Goal: Information Seeking & Learning: Check status

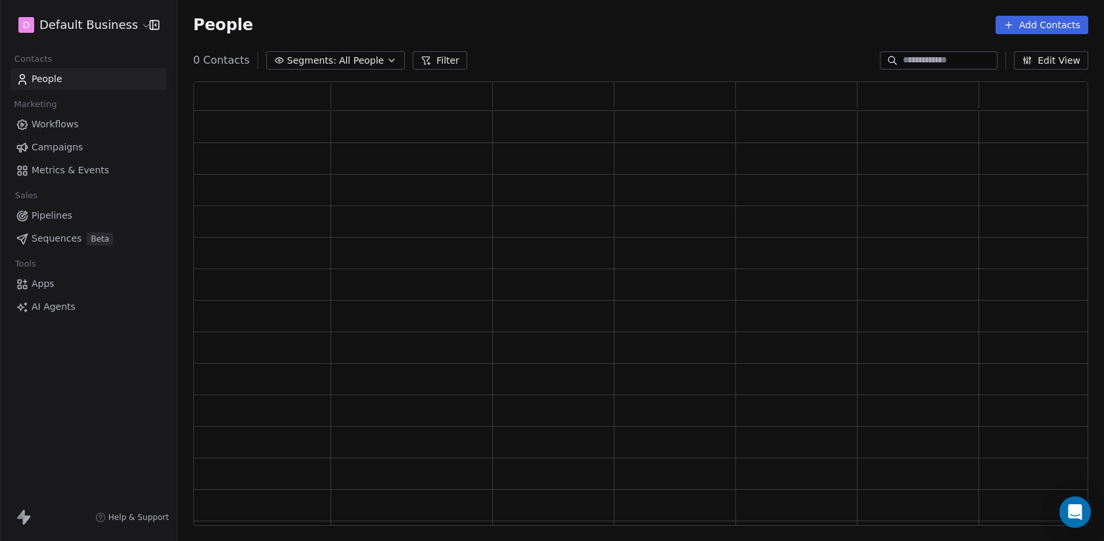
scroll to position [445, 895]
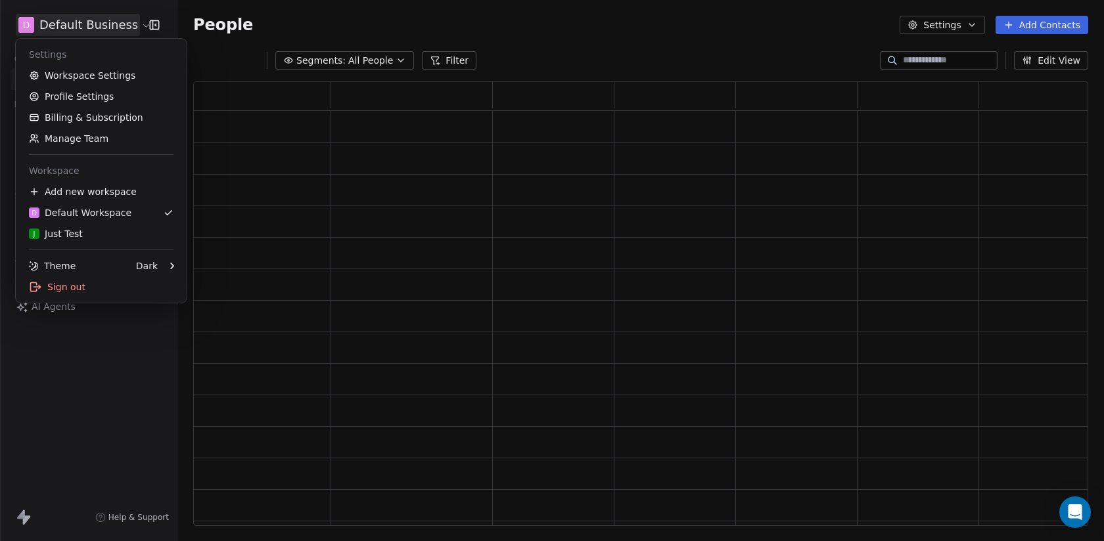
click at [84, 34] on html "D Default Business Contacts People Marketing Workflows Campaigns Metrics & Even…" at bounding box center [552, 270] width 1104 height 541
click at [118, 360] on html "D Default Business Contacts People Marketing Workflows Campaigns Metrics & Even…" at bounding box center [552, 270] width 1104 height 541
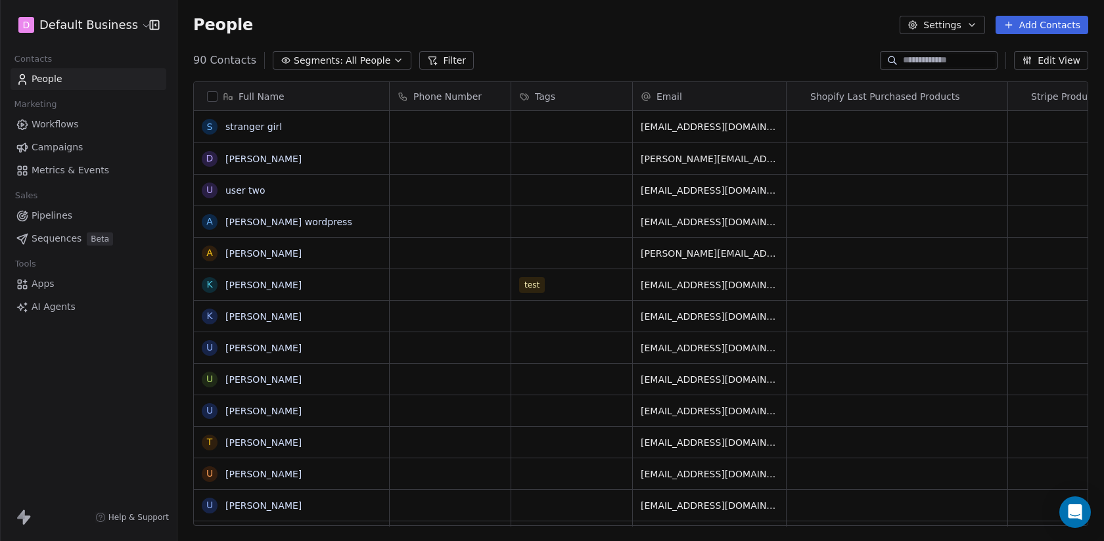
scroll to position [476, 926]
click at [97, 238] on span "Beta" at bounding box center [100, 239] width 26 height 13
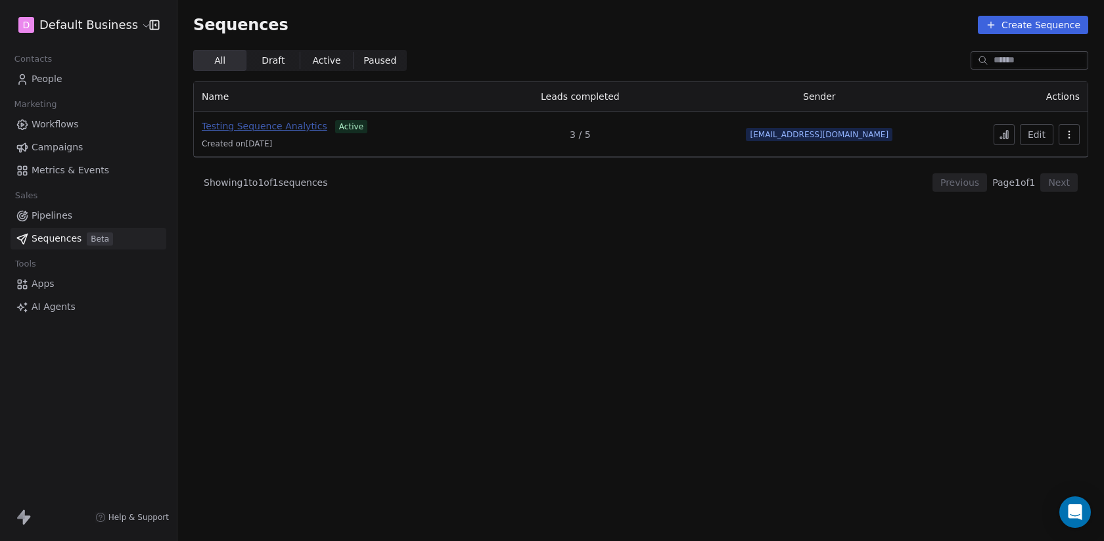
click at [271, 127] on span "Testing Sequence Analytics" at bounding box center [265, 126] width 126 height 11
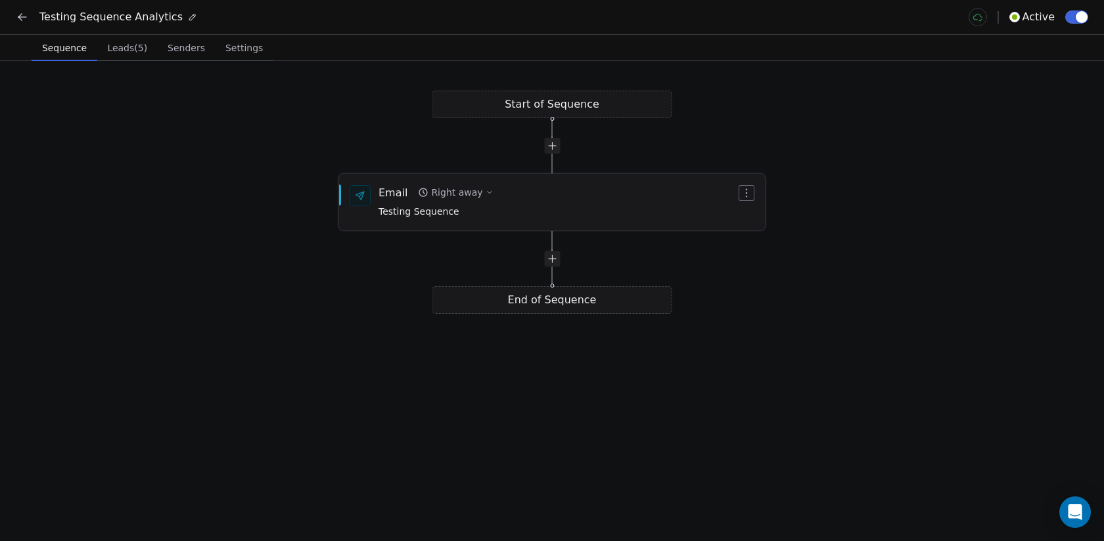
click at [492, 191] on div "Email Right away Testing Sequence" at bounding box center [556, 202] width 357 height 34
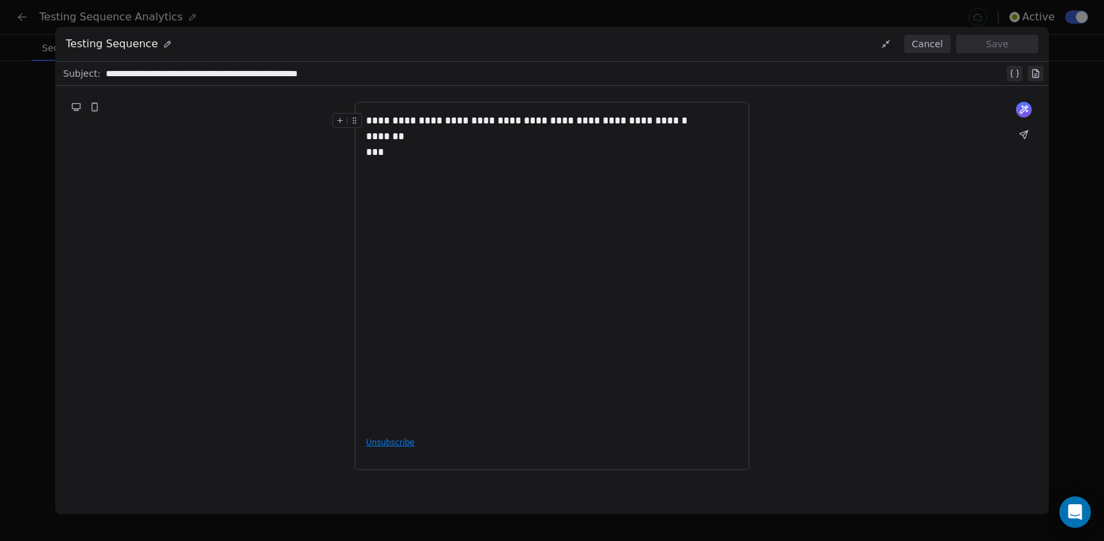
click at [928, 44] on button "Cancel" at bounding box center [927, 44] width 47 height 18
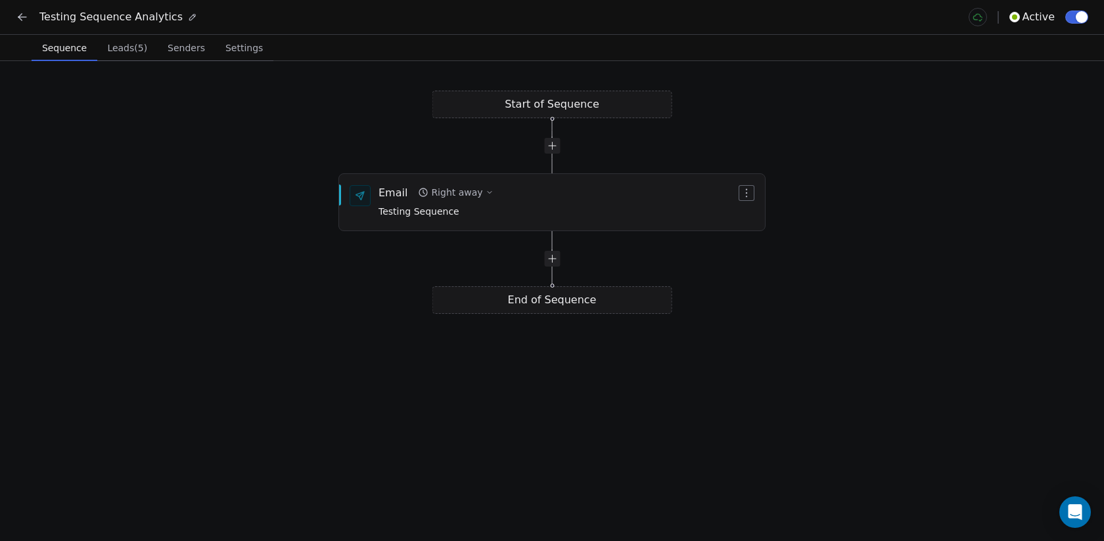
click at [116, 58] on button "Leads (5) Leads (5)" at bounding box center [127, 48] width 60 height 26
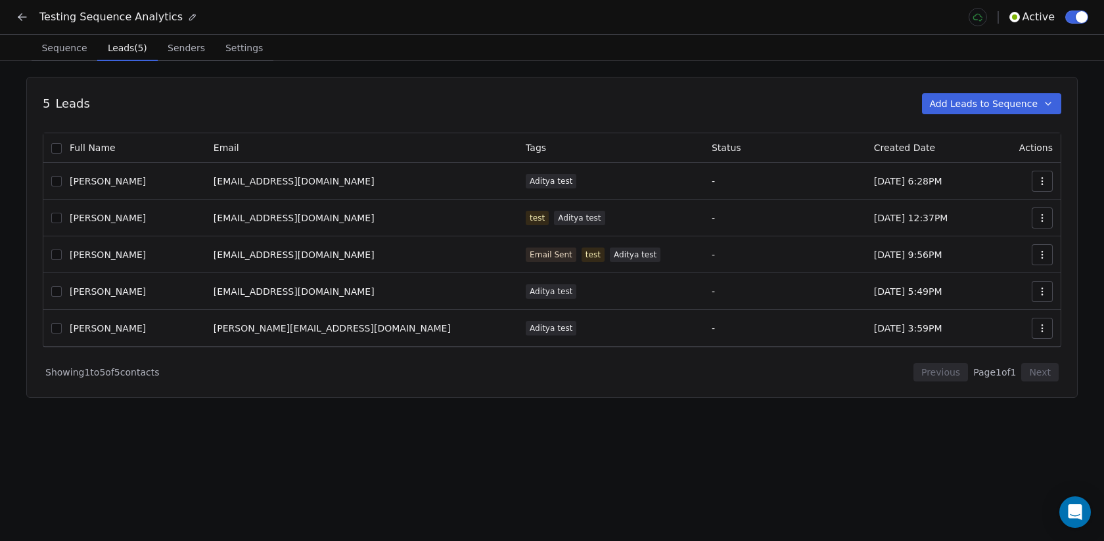
click at [12, 16] on div "Testing Sequence Analytics Active" at bounding box center [552, 17] width 1104 height 34
click at [18, 18] on icon at bounding box center [19, 18] width 3 height 3
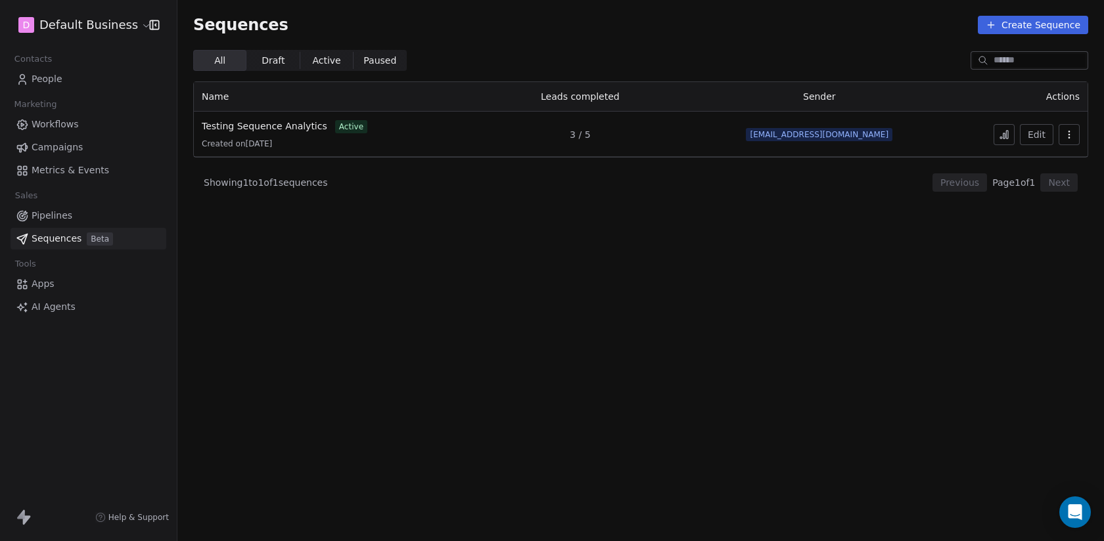
click at [1000, 134] on icon at bounding box center [1004, 134] width 11 height 11
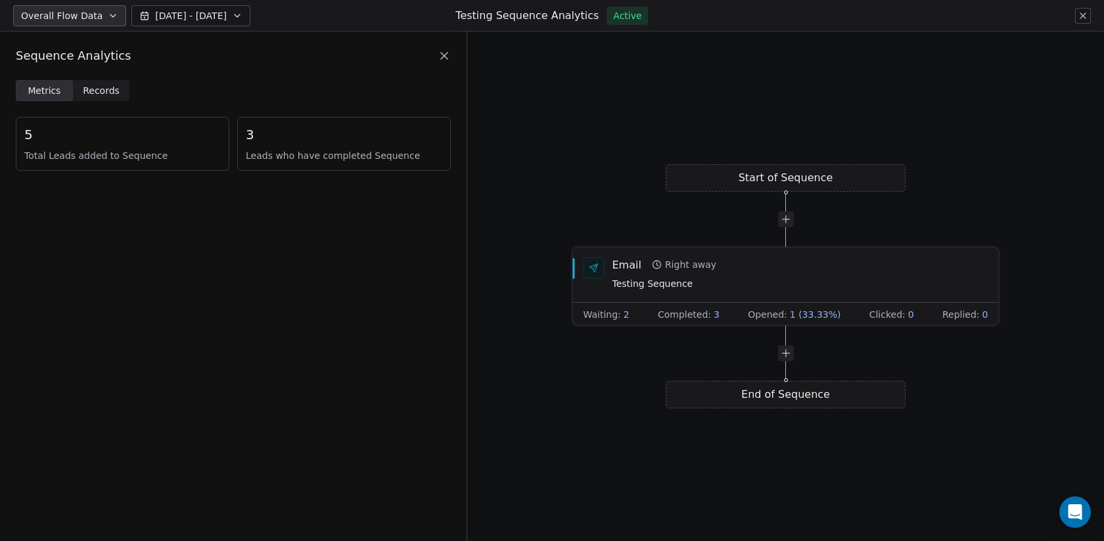
click at [697, 277] on span "Testing Sequence" at bounding box center [664, 284] width 104 height 14
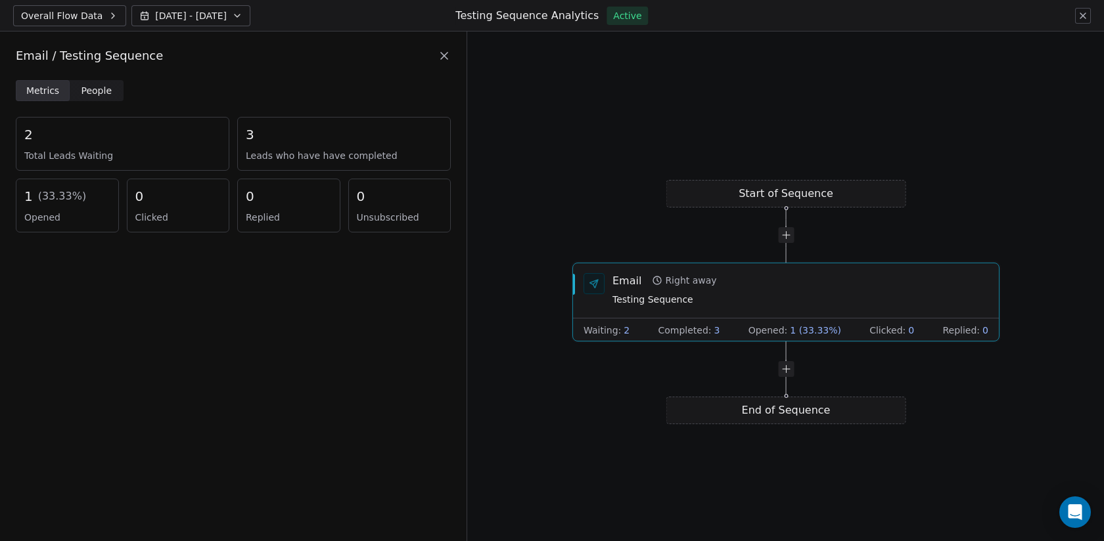
click at [104, 87] on span "People" at bounding box center [96, 91] width 31 height 14
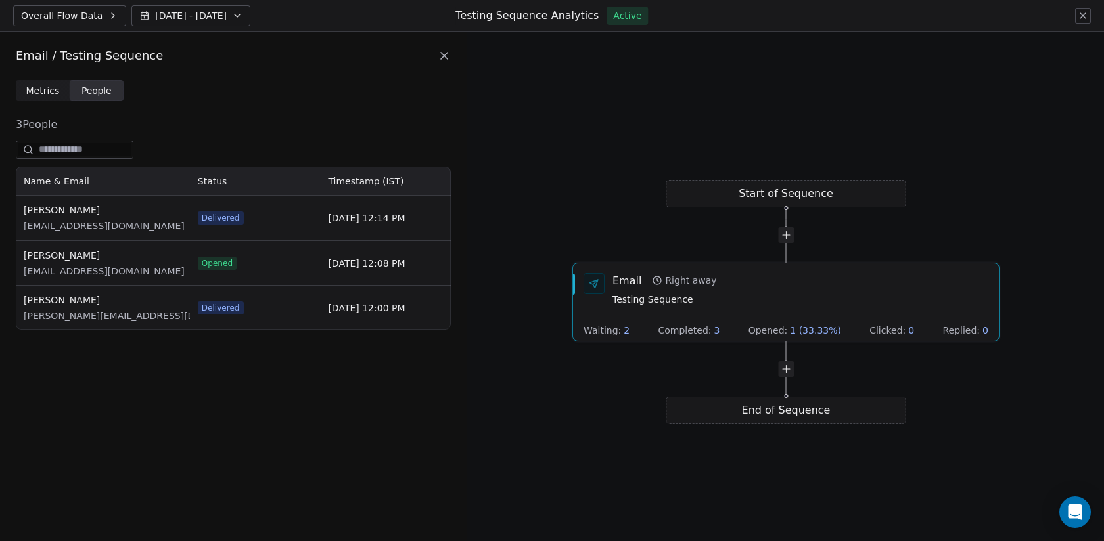
scroll to position [163, 435]
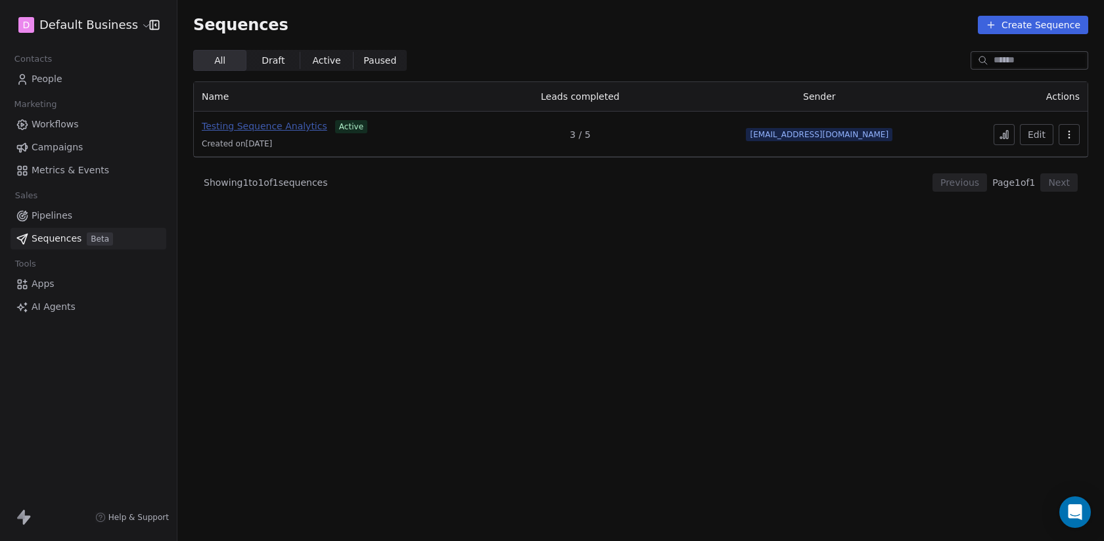
click at [273, 128] on span "Testing Sequence Analytics" at bounding box center [265, 126] width 126 height 11
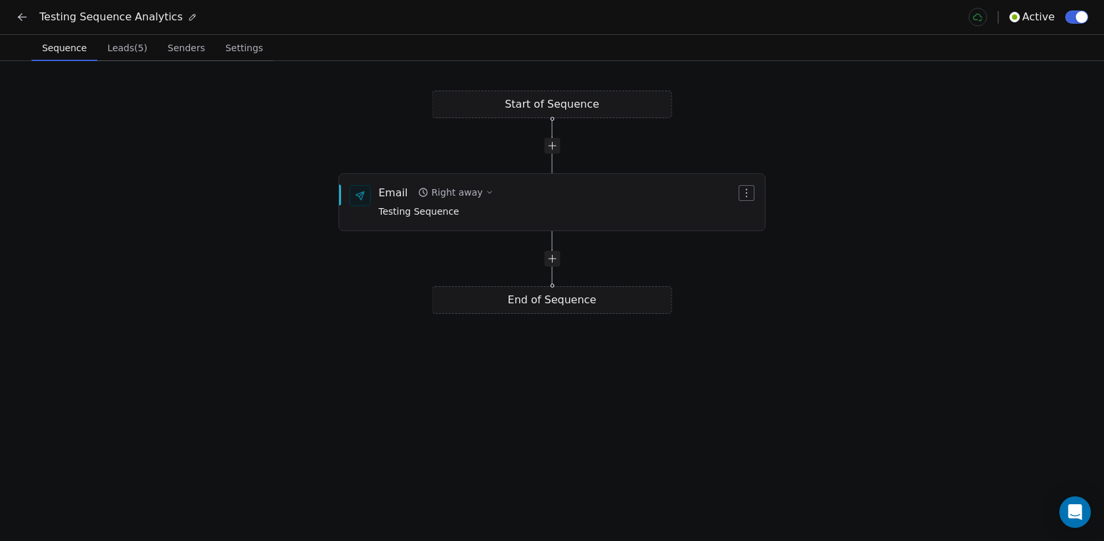
click at [136, 43] on span "Leads (5)" at bounding box center [127, 48] width 51 height 18
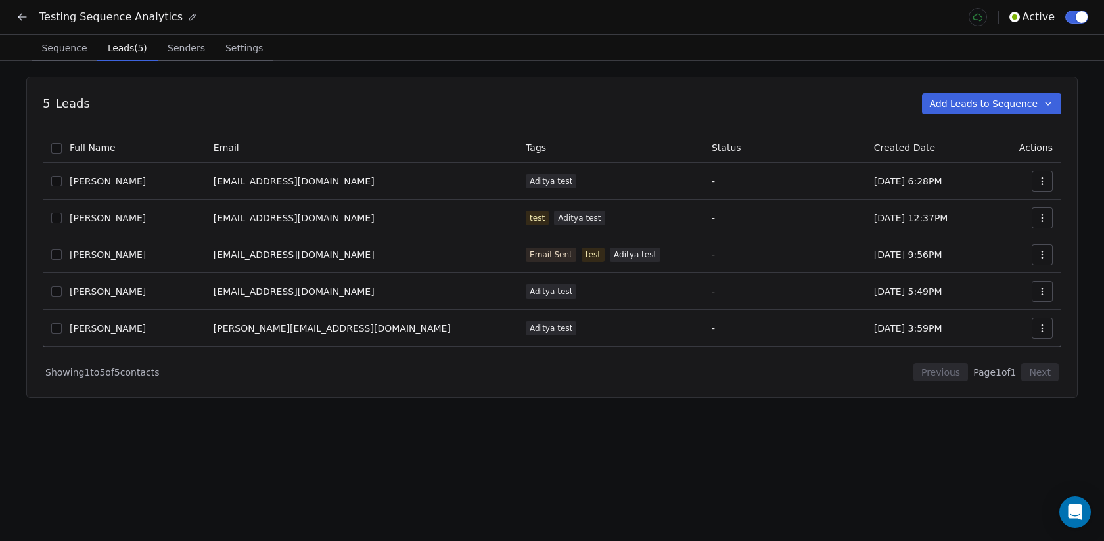
click at [16, 14] on icon at bounding box center [22, 17] width 13 height 13
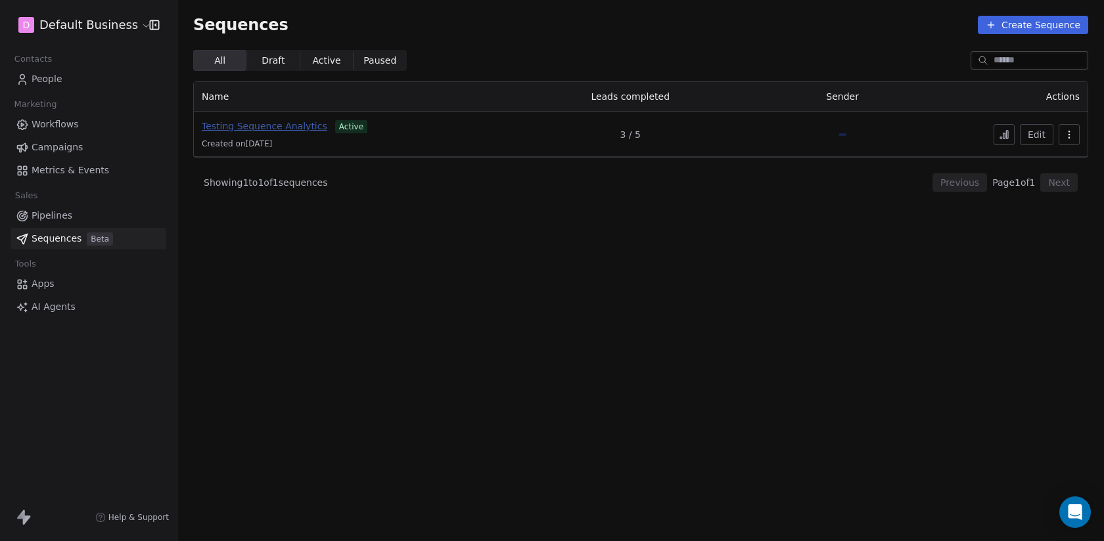
click at [273, 122] on span "Testing Sequence Analytics" at bounding box center [265, 126] width 126 height 11
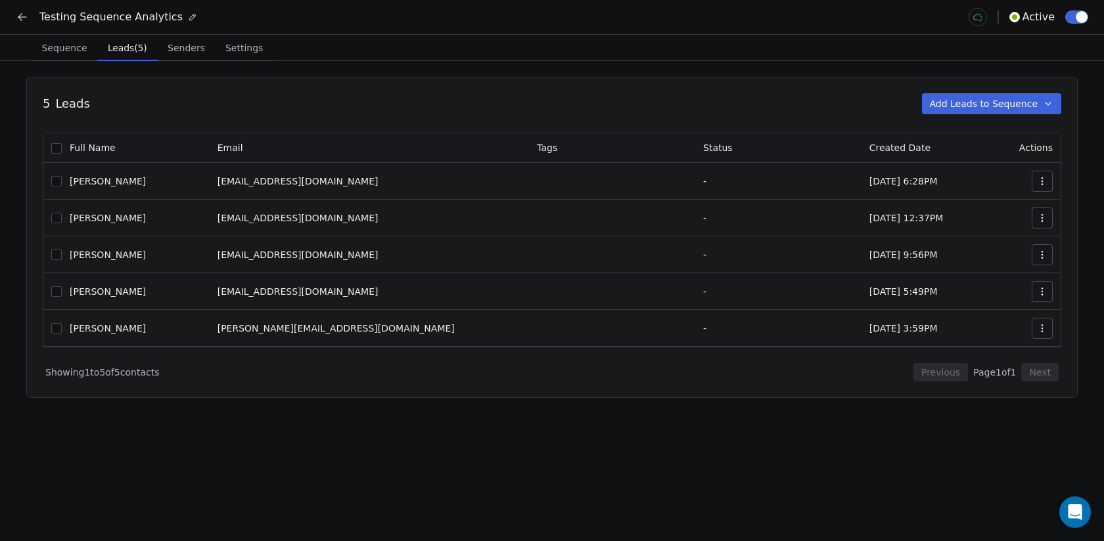
click at [134, 47] on span "Leads (5)" at bounding box center [128, 48] width 50 height 18
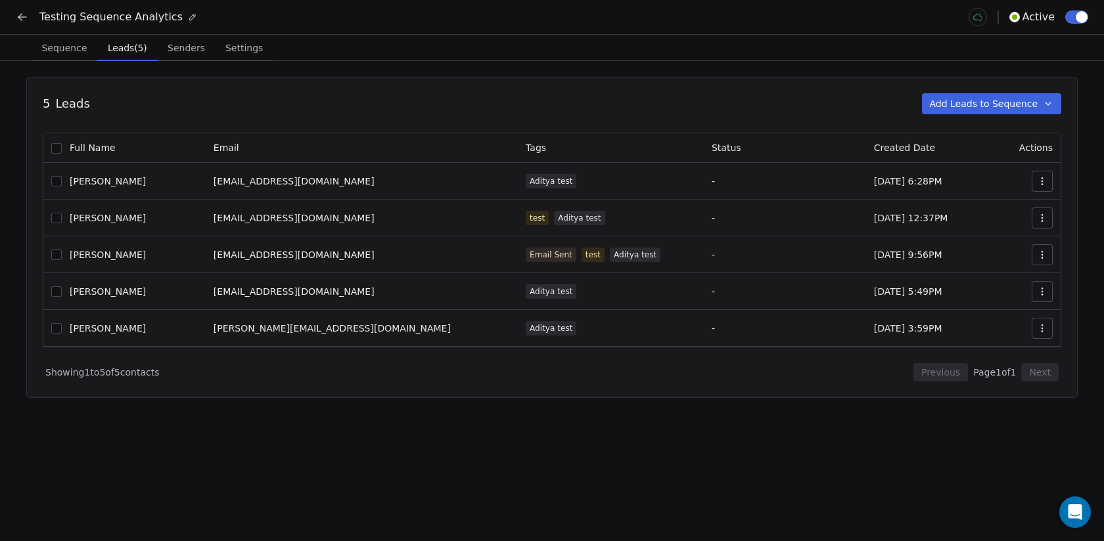
click at [62, 45] on span "Sequence" at bounding box center [64, 48] width 56 height 18
